Goal: Download file/media

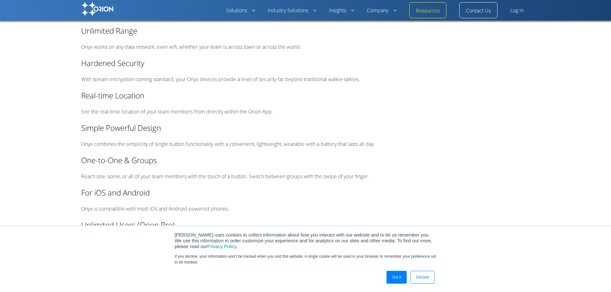
scroll to position [866, 0]
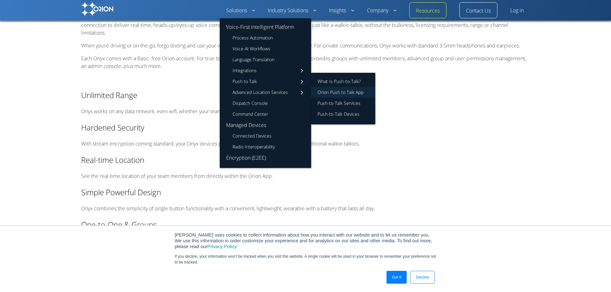
click at [341, 92] on link "Orion Push to Talk App" at bounding box center [343, 92] width 64 height 11
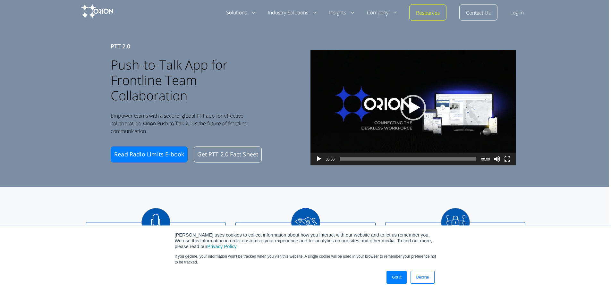
click at [321, 157] on button "Play" at bounding box center [318, 164] width 6 height 16
click at [359, 156] on div "00:19" at bounding box center [408, 159] width 136 height 13
click at [361, 159] on span "00:12" at bounding box center [408, 158] width 136 height 3
click at [400, 161] on span "00:38" at bounding box center [408, 158] width 136 height 3
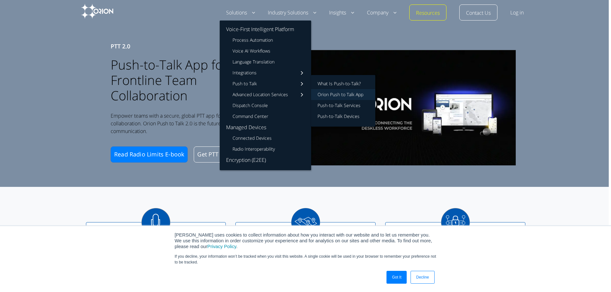
click at [340, 97] on link "Orion Push to Talk App" at bounding box center [343, 94] width 64 height 11
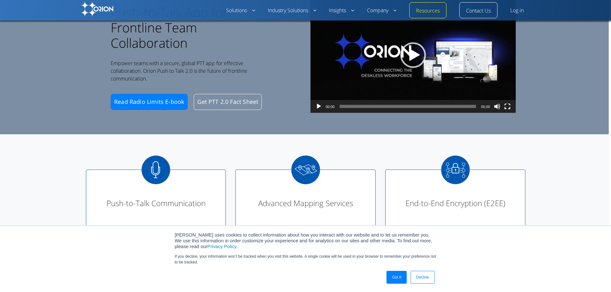
scroll to position [32, 0]
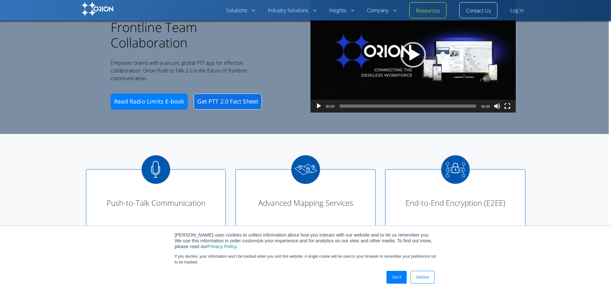
click at [247, 104] on link "Get PTT 2.0 Fact Sheet" at bounding box center [228, 102] width 68 height 16
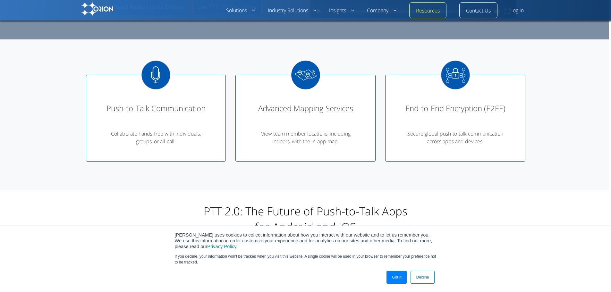
scroll to position [128, 0]
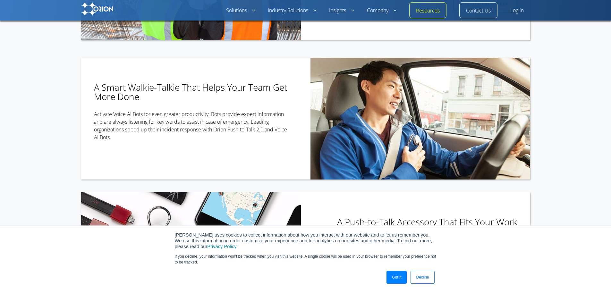
scroll to position [383, 0]
